Goal: Navigation & Orientation: Find specific page/section

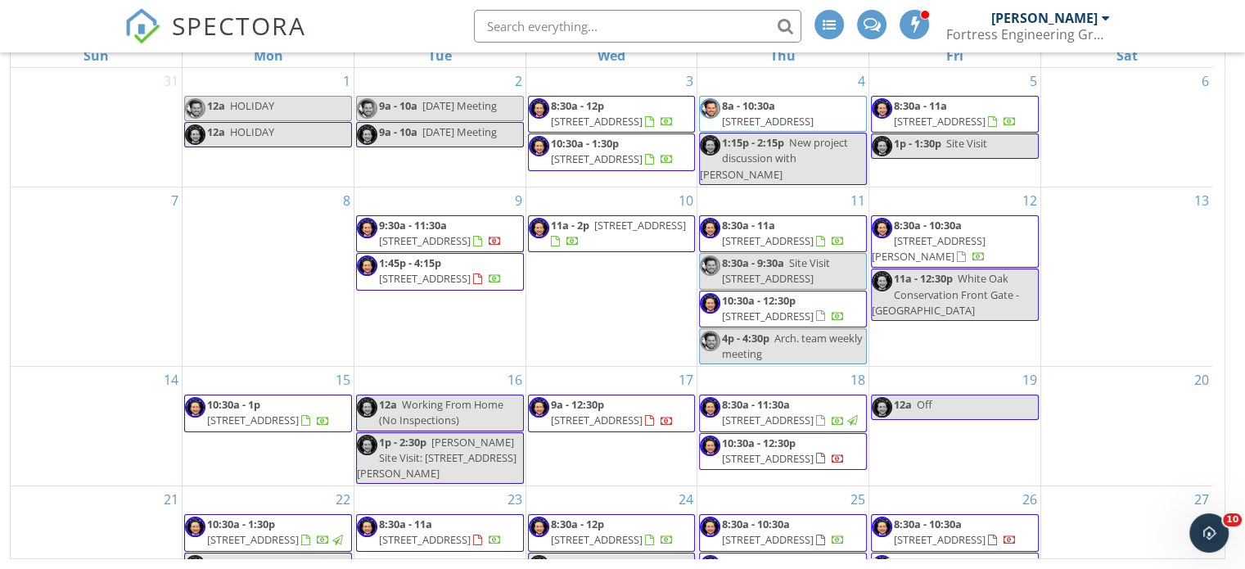
scroll to position [238, 0]
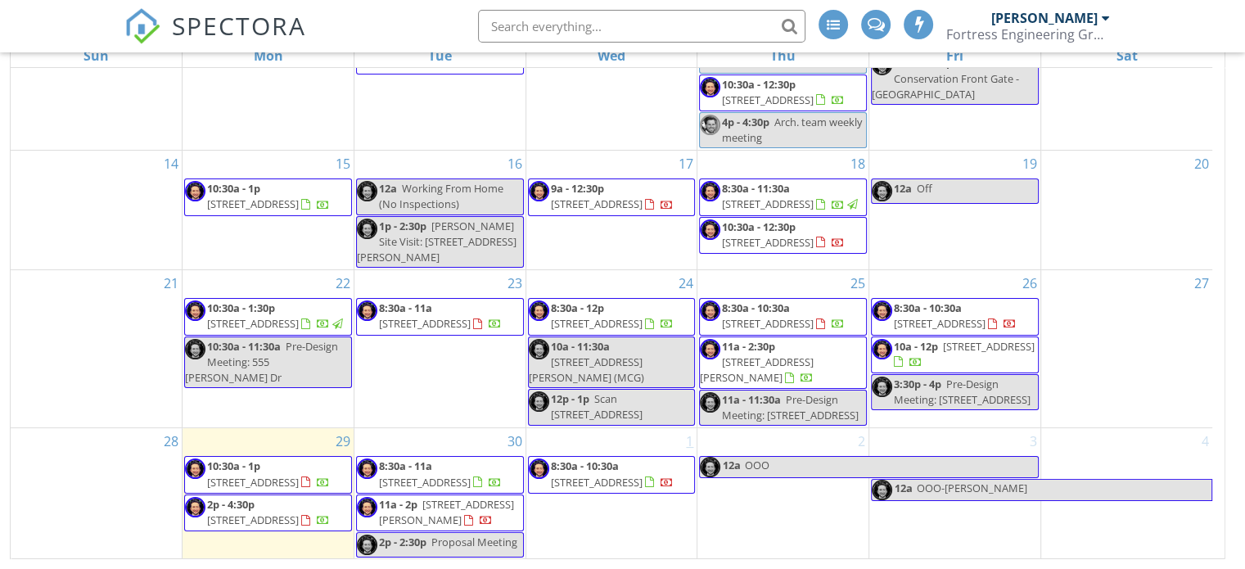
scroll to position [264, 0]
click at [1229, 415] on div "New Calendar View September 2025 today list day week cal wk 4 wk month Sun Mon …" at bounding box center [622, 256] width 1225 height 606
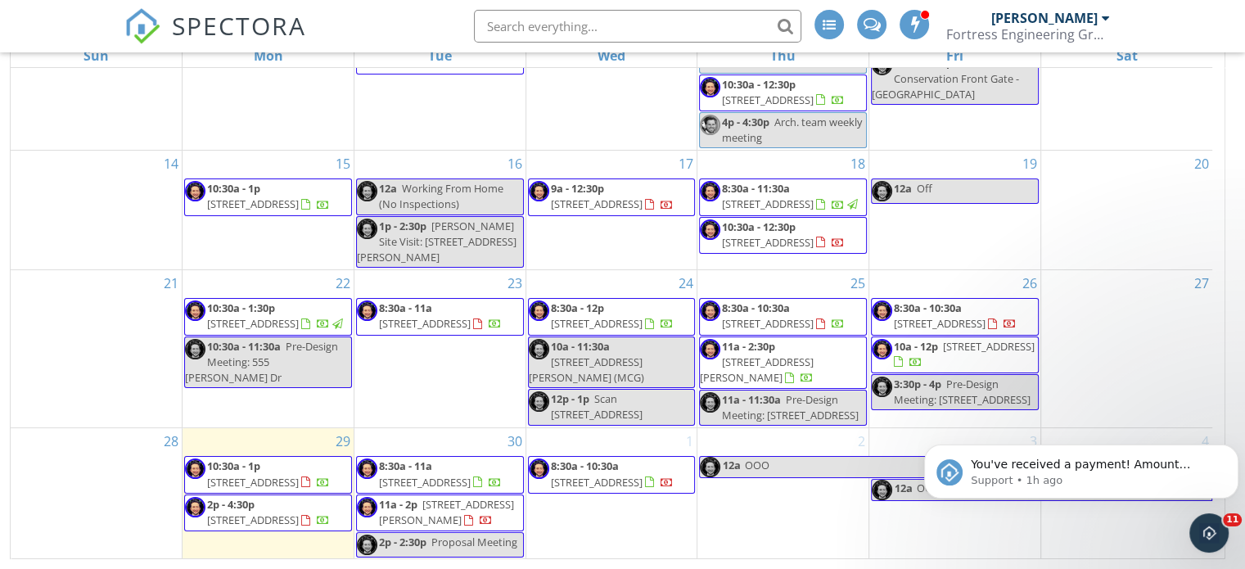
scroll to position [0, 0]
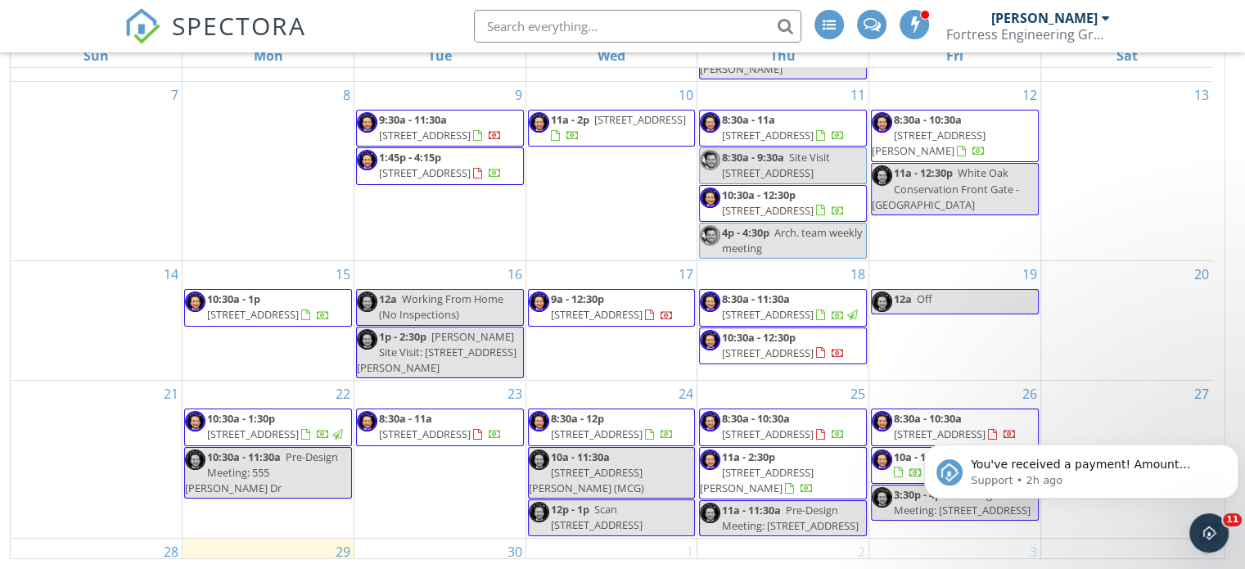
scroll to position [264, 0]
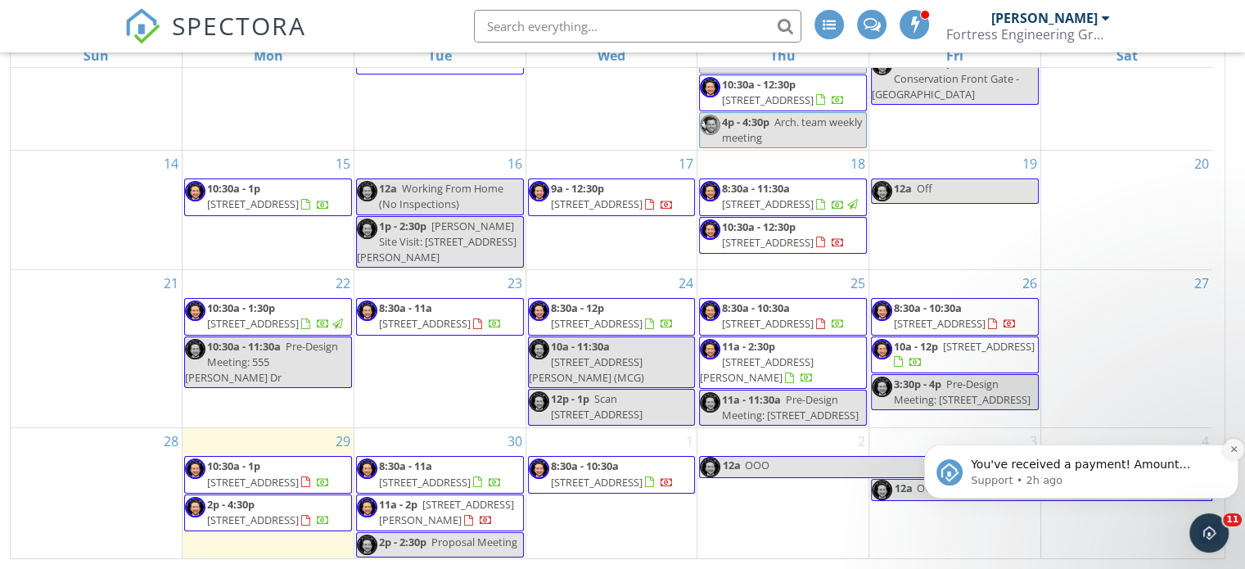
click at [1230, 444] on icon "Dismiss notification" at bounding box center [1233, 448] width 9 height 9
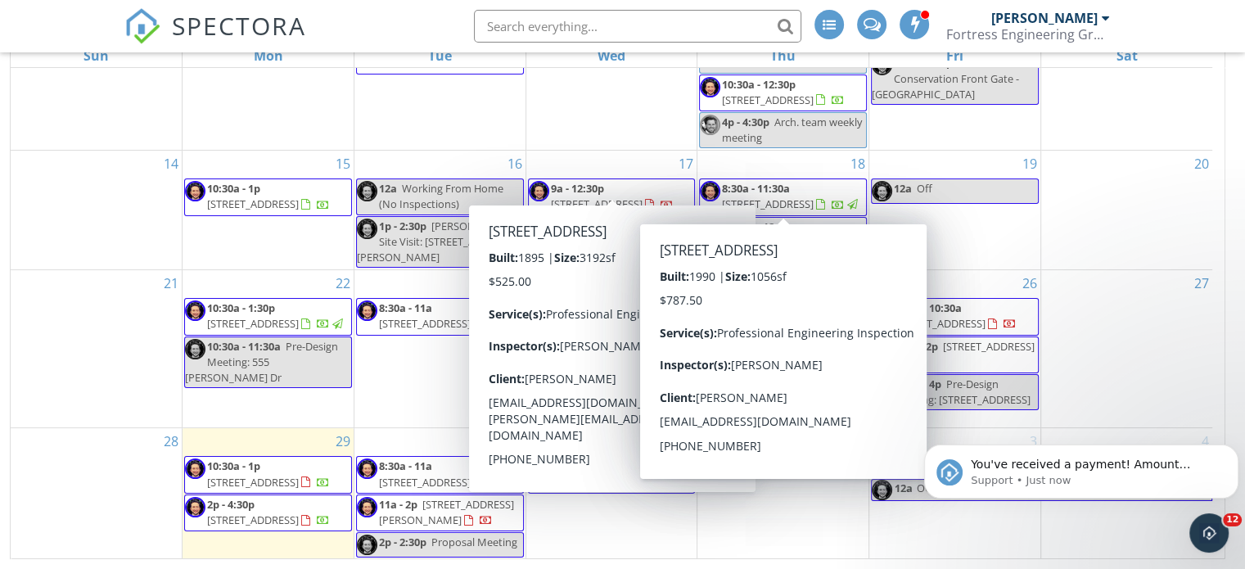
scroll to position [0, 0]
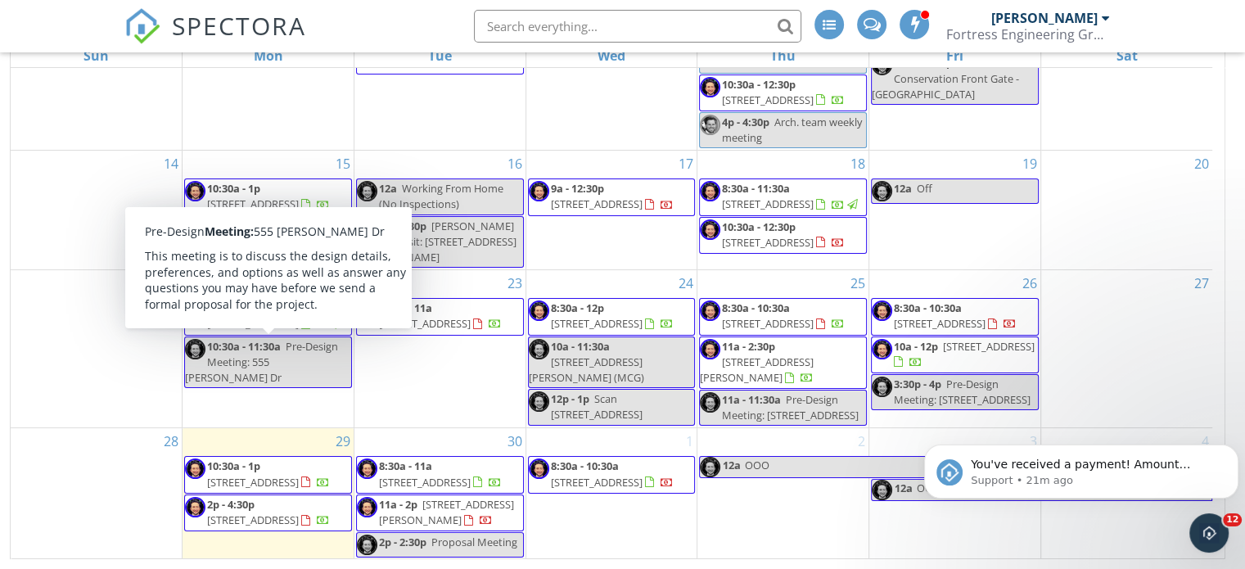
click at [425, 18] on div "SPECTORA [PERSON_NAME] Fortress Engineering Group LLC Role: Inspector Change Ro…" at bounding box center [622, 26] width 996 height 52
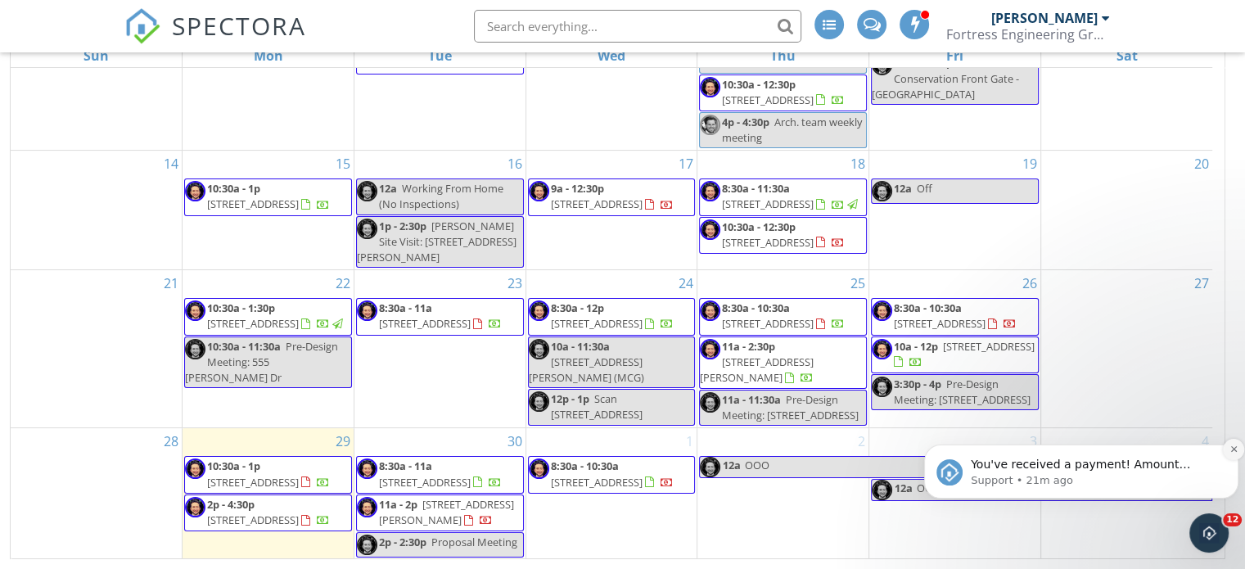
click at [1235, 451] on icon "Dismiss notification" at bounding box center [1233, 449] width 6 height 6
